Goal: Task Accomplishment & Management: Manage account settings

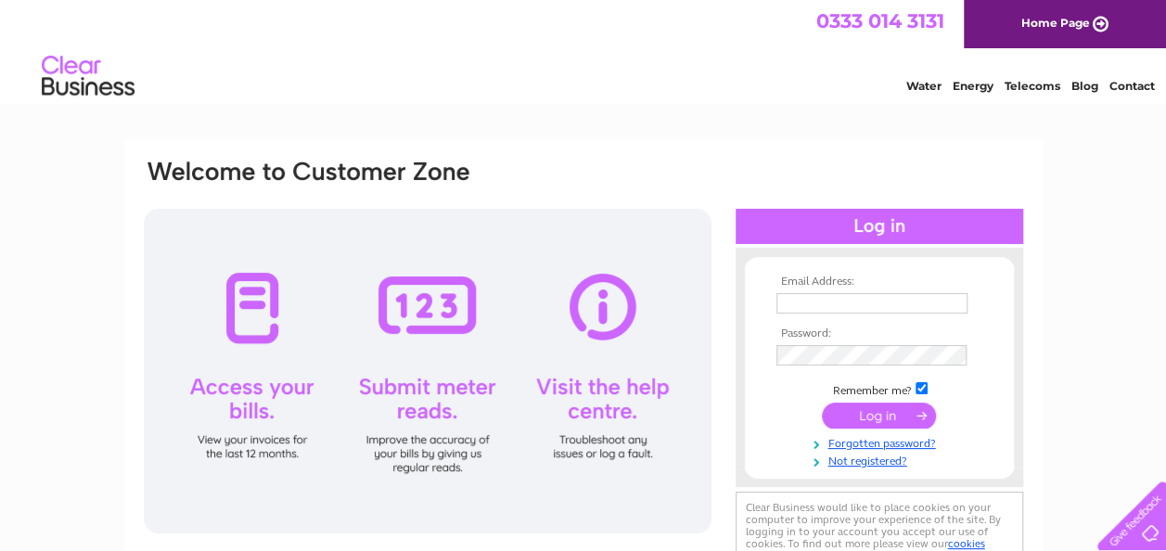
type input "info@mossgielfarm.co.uk"
click at [898, 417] on input "submit" at bounding box center [879, 416] width 114 height 26
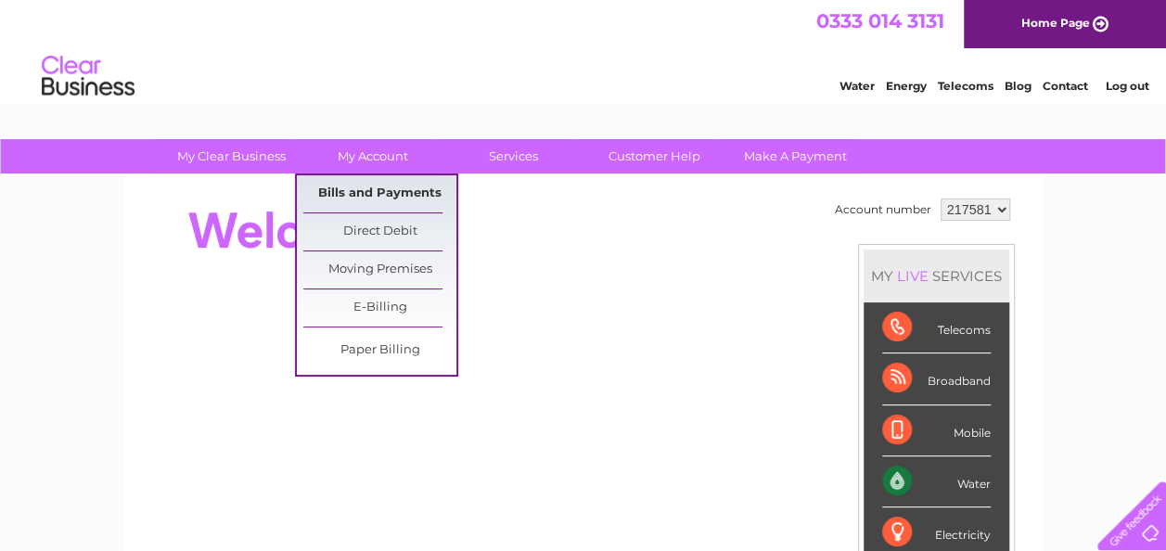
click at [379, 189] on link "Bills and Payments" at bounding box center [379, 193] width 153 height 37
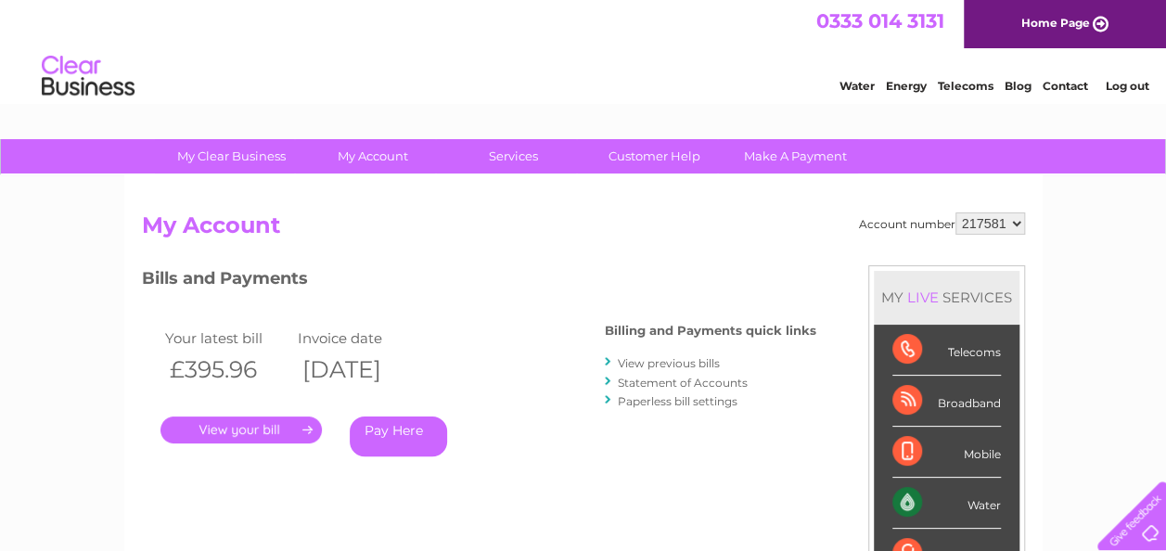
click at [273, 427] on link "." at bounding box center [241, 430] width 161 height 27
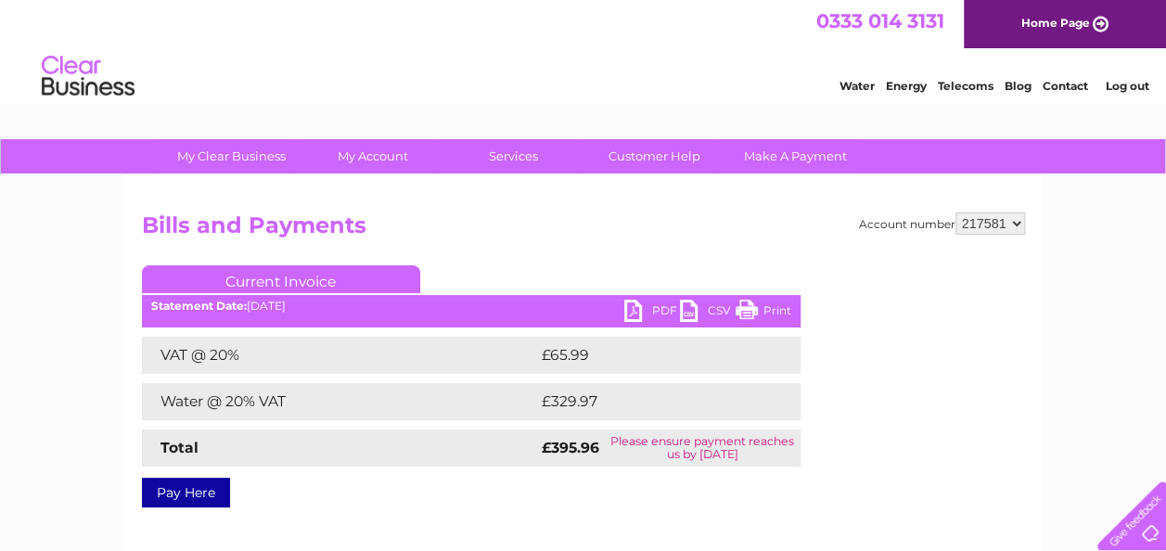
click at [648, 303] on link "PDF" at bounding box center [652, 313] width 56 height 27
click at [1144, 84] on link "Log out" at bounding box center [1127, 86] width 44 height 14
